Goal: Find specific page/section: Find specific page/section

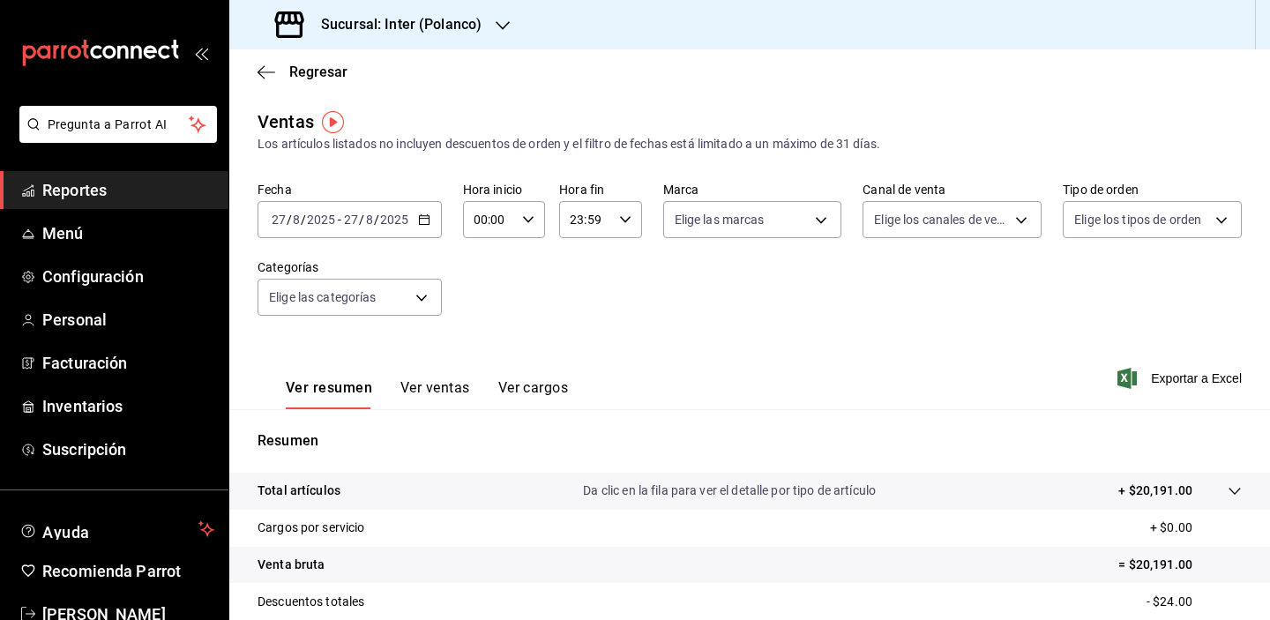
click at [448, 33] on h3 "Sucursal: Inter (Polanco)" at bounding box center [394, 24] width 175 height 21
click at [448, 34] on div at bounding box center [635, 310] width 1270 height 620
click at [448, 34] on h3 "Sucursal: Inter (Polanco)" at bounding box center [394, 24] width 175 height 21
click at [413, 116] on div "Nu Cafe (Cdmx)" at bounding box center [361, 116] width 236 height 19
click at [463, 304] on div "Fecha [DATE] [DATE] - [DATE] [DATE] Hora inicio 00:00 Hora inicio Hora fin 23:5…" at bounding box center [749, 259] width 984 height 155
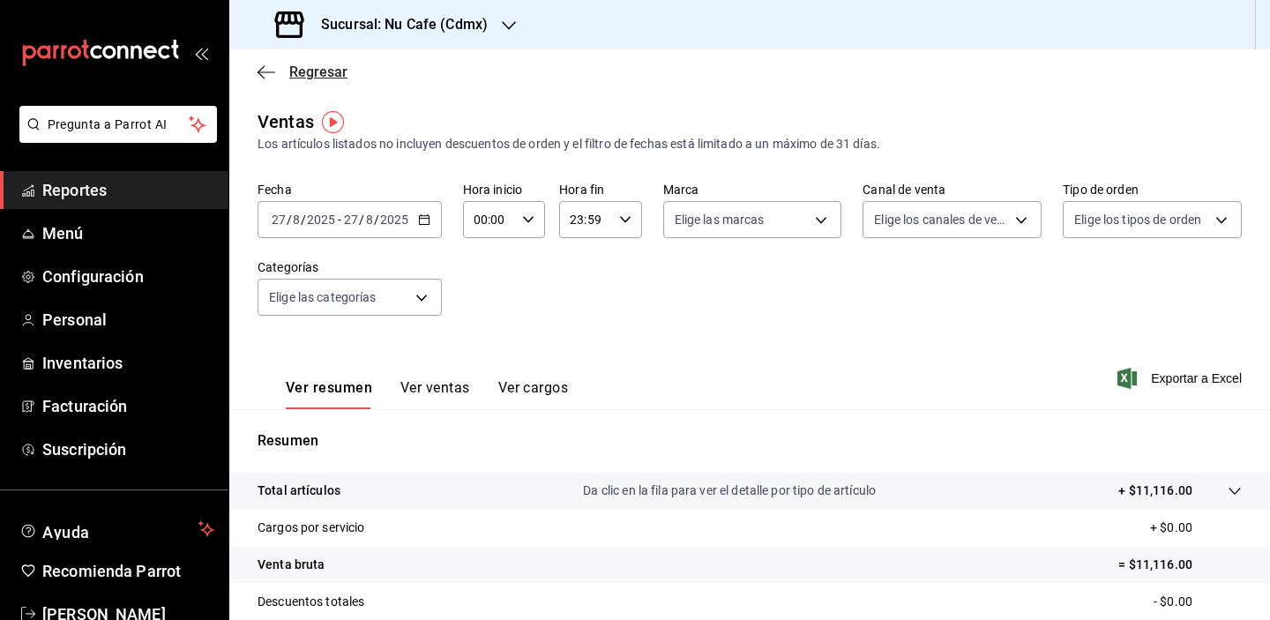
click at [307, 71] on span "Regresar" at bounding box center [318, 71] width 58 height 17
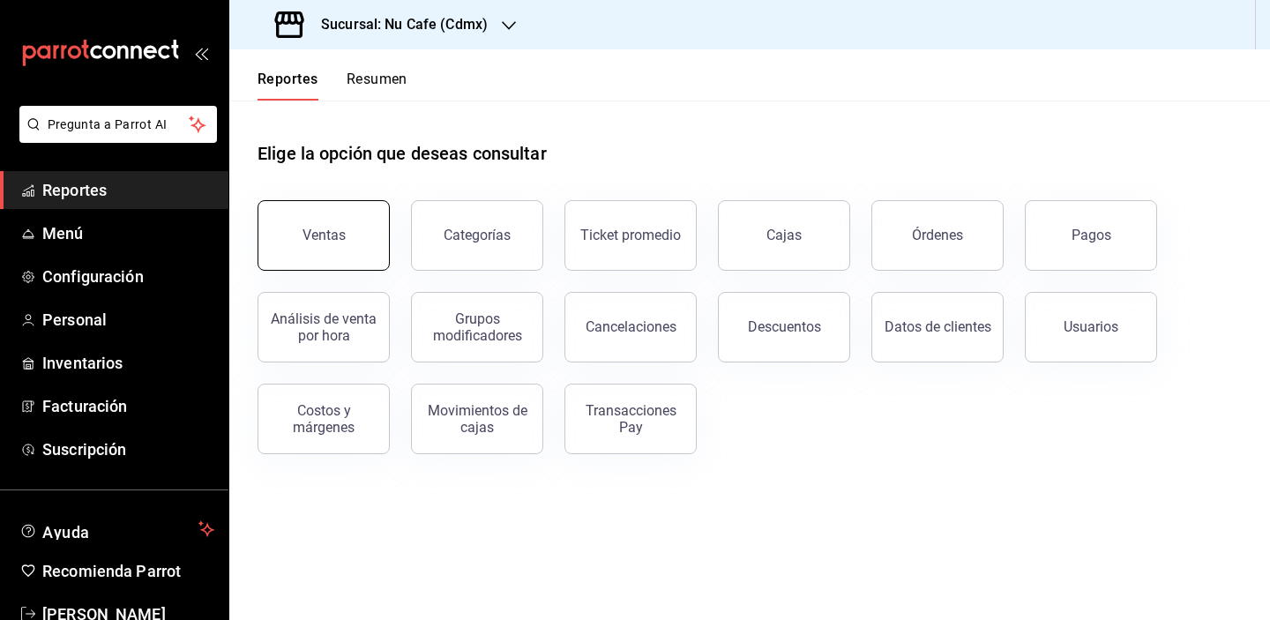
click at [377, 254] on button "Ventas" at bounding box center [323, 235] width 132 height 71
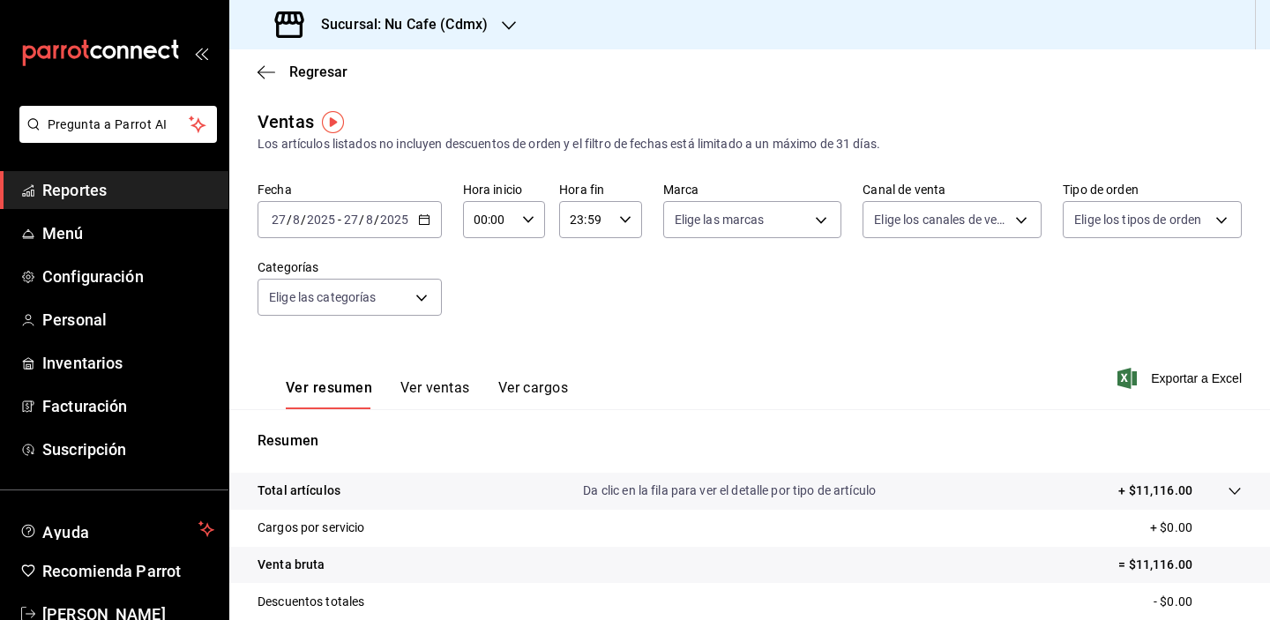
click at [75, 202] on link "Reportes" at bounding box center [114, 190] width 228 height 38
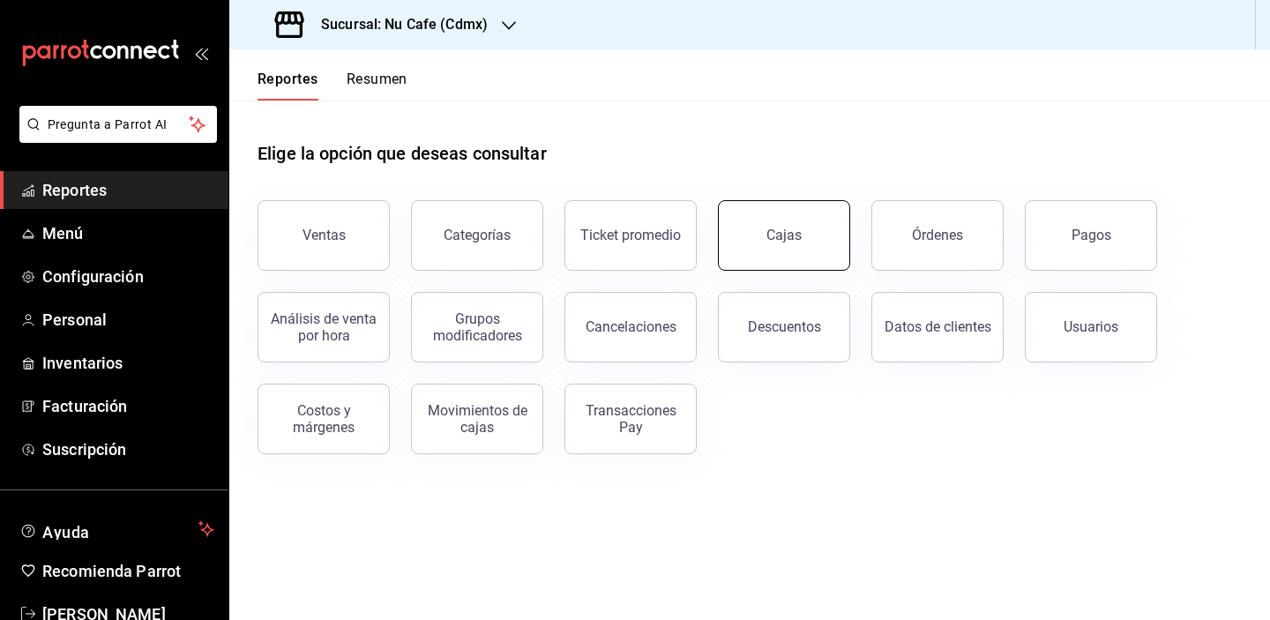
click at [798, 252] on button "Cajas" at bounding box center [784, 235] width 132 height 71
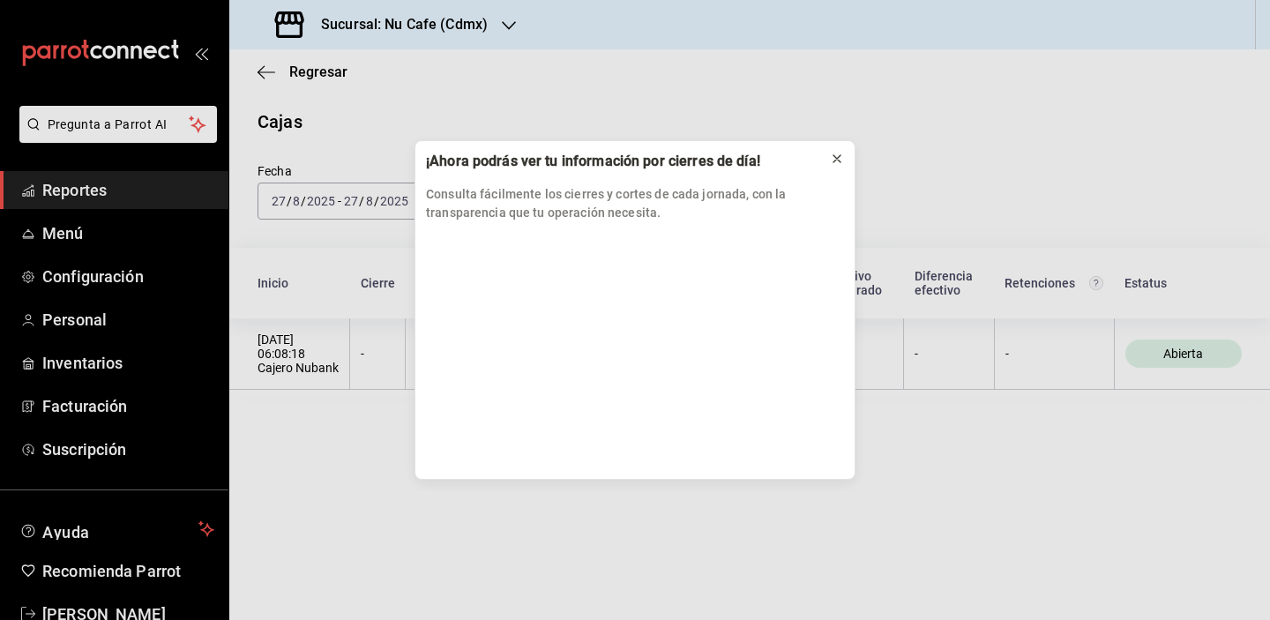
click at [837, 155] on icon at bounding box center [837, 159] width 14 height 14
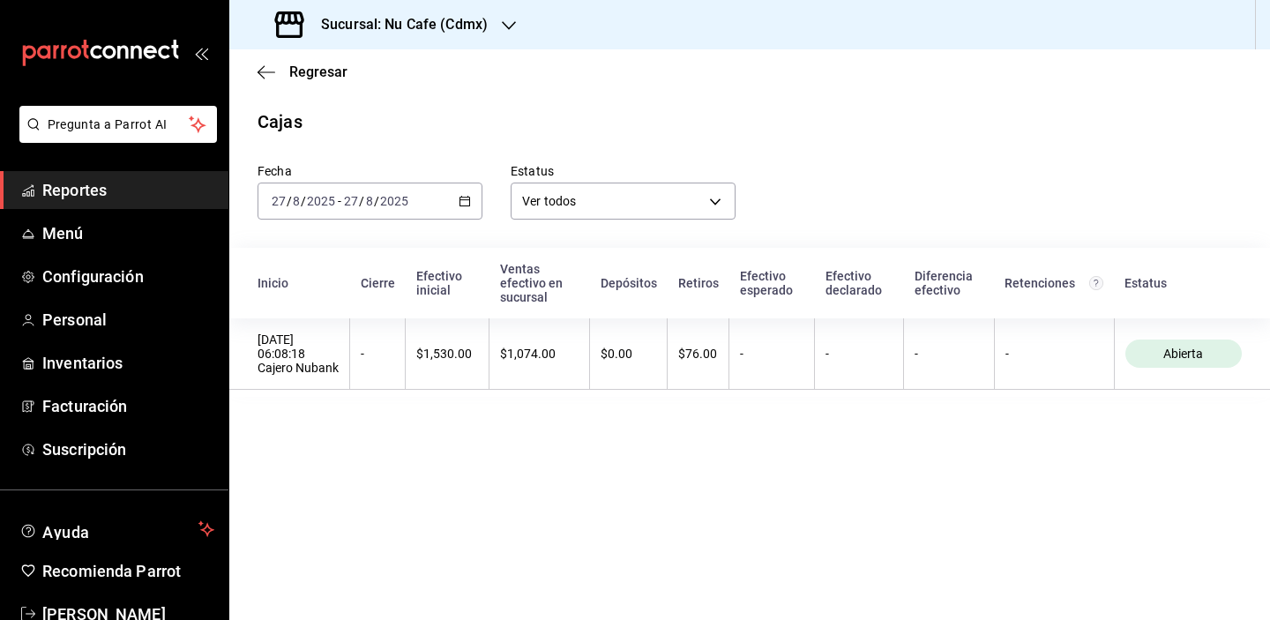
click at [673, 413] on main "Regresar Cajas Fecha [DATE] [DATE] - [DATE] [DATE] Estatus Ver todos ALL Inicio…" at bounding box center [749, 334] width 1041 height 571
click at [826, 116] on div "Cajas" at bounding box center [749, 121] width 1041 height 26
click at [745, 475] on main "Regresar Cajas Fecha [DATE] [DATE] - [DATE] [DATE] Estatus Ver todos ALL Inicio…" at bounding box center [749, 334] width 1041 height 571
click at [745, 474] on main "Regresar Cajas Fecha [DATE] [DATE] - [DATE] [DATE] Estatus Ver todos ALL Inicio…" at bounding box center [749, 334] width 1041 height 571
click at [685, 474] on main "Regresar Cajas Fecha [DATE] [DATE] - [DATE] [DATE] Estatus Ver todos ALL Inicio…" at bounding box center [749, 334] width 1041 height 571
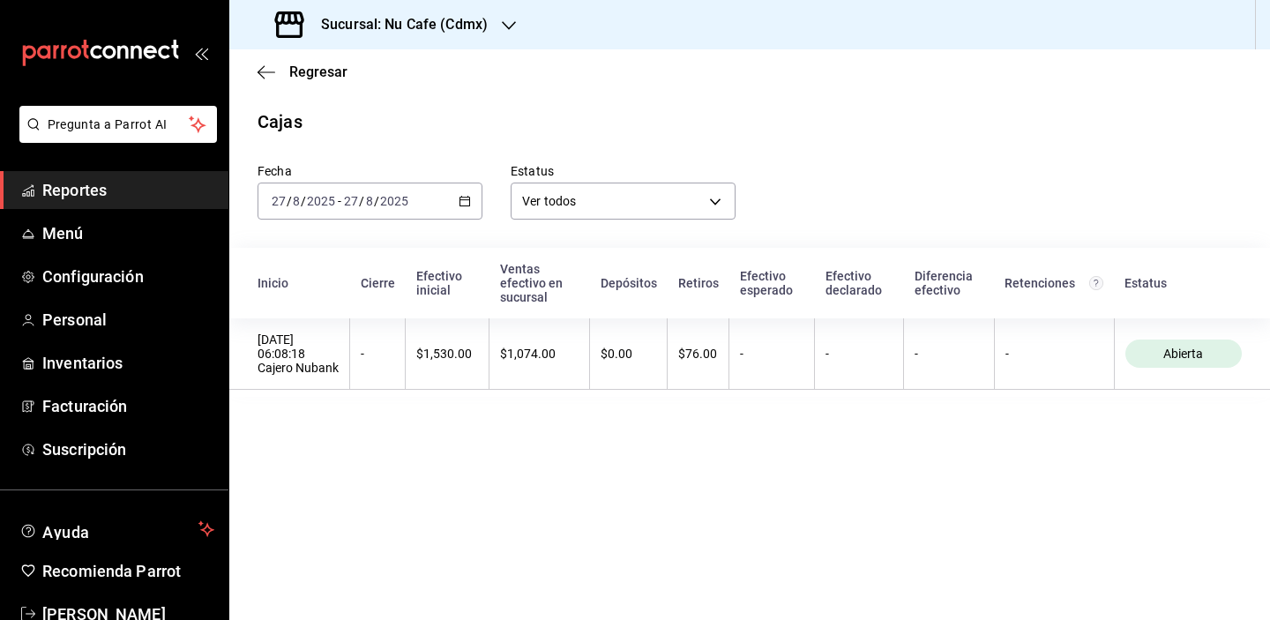
click at [520, 536] on main "Regresar Cajas Fecha [DATE] [DATE] - [DATE] [DATE] Estatus Ver todos ALL Inicio…" at bounding box center [749, 334] width 1041 height 571
click at [476, 461] on main "Regresar Cajas Fecha [DATE] [DATE] - [DATE] [DATE] Estatus Ver todos ALL Inicio…" at bounding box center [749, 334] width 1041 height 571
click at [849, 139] on div "Fecha [DATE] [DATE] - [DATE] [DATE] Estatus Ver todos ALL" at bounding box center [735, 177] width 1012 height 85
click at [869, 131] on div "Cajas" at bounding box center [749, 121] width 1041 height 26
click at [728, 108] on main "Regresar Cajas Fecha [DATE] [DATE] - [DATE] [DATE] Estatus Ver todos ALL Inicio…" at bounding box center [749, 334] width 1041 height 571
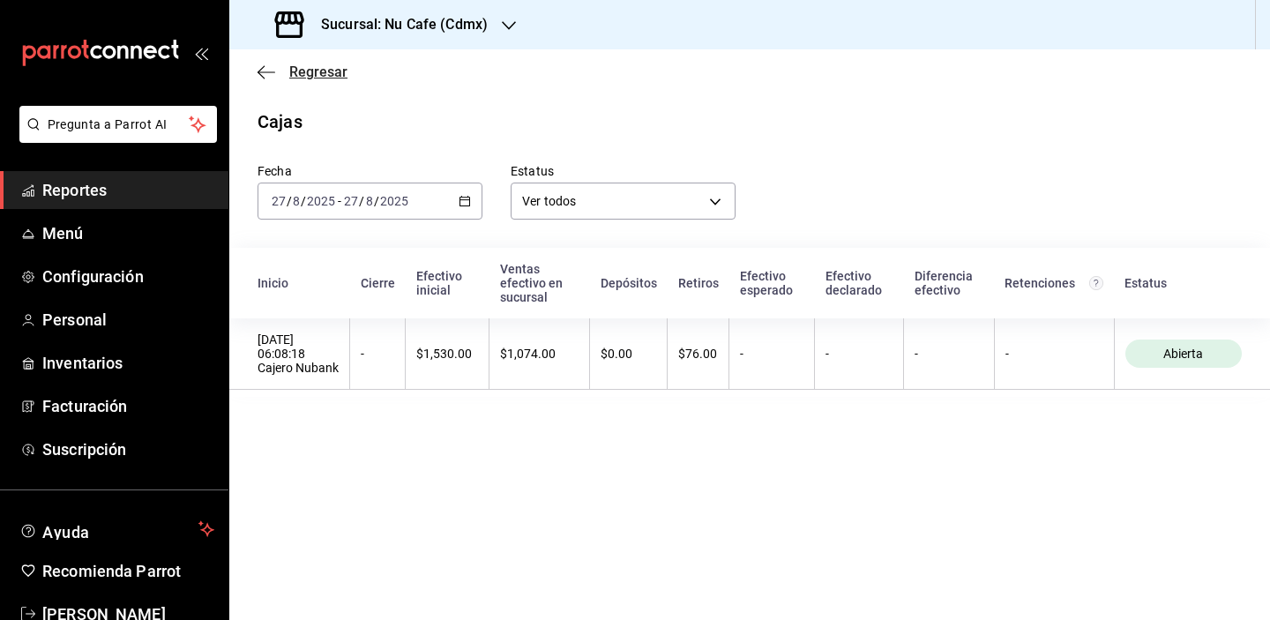
click at [298, 66] on span "Regresar" at bounding box center [318, 71] width 58 height 17
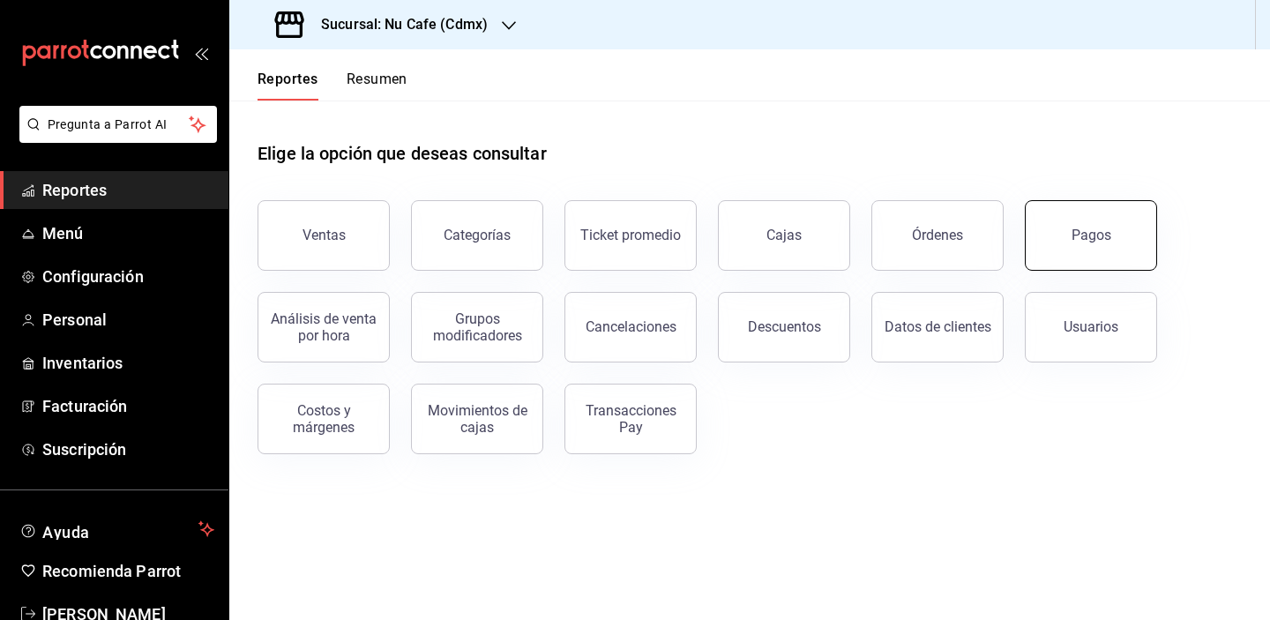
click at [1075, 224] on button "Pagos" at bounding box center [1091, 235] width 132 height 71
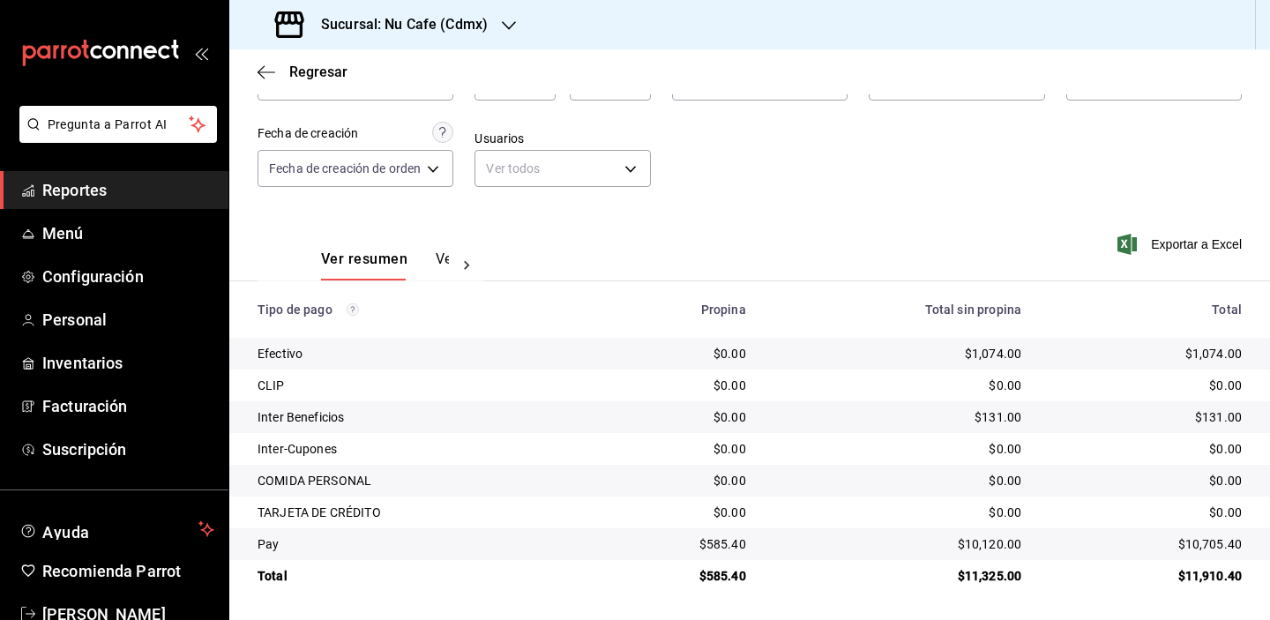
scroll to position [126, 0]
click at [1063, 203] on div "Fecha [DATE] [DATE] - [DATE] [DATE] Hora inicio 00:00 Hora inicio Hora fin 23:5…" at bounding box center [749, 122] width 984 height 171
click at [1023, 143] on div "Fecha [DATE] [DATE] - [DATE] [DATE] Hora inicio 00:00 Hora inicio Hora fin 23:5…" at bounding box center [749, 122] width 984 height 171
